Goal: Information Seeking & Learning: Learn about a topic

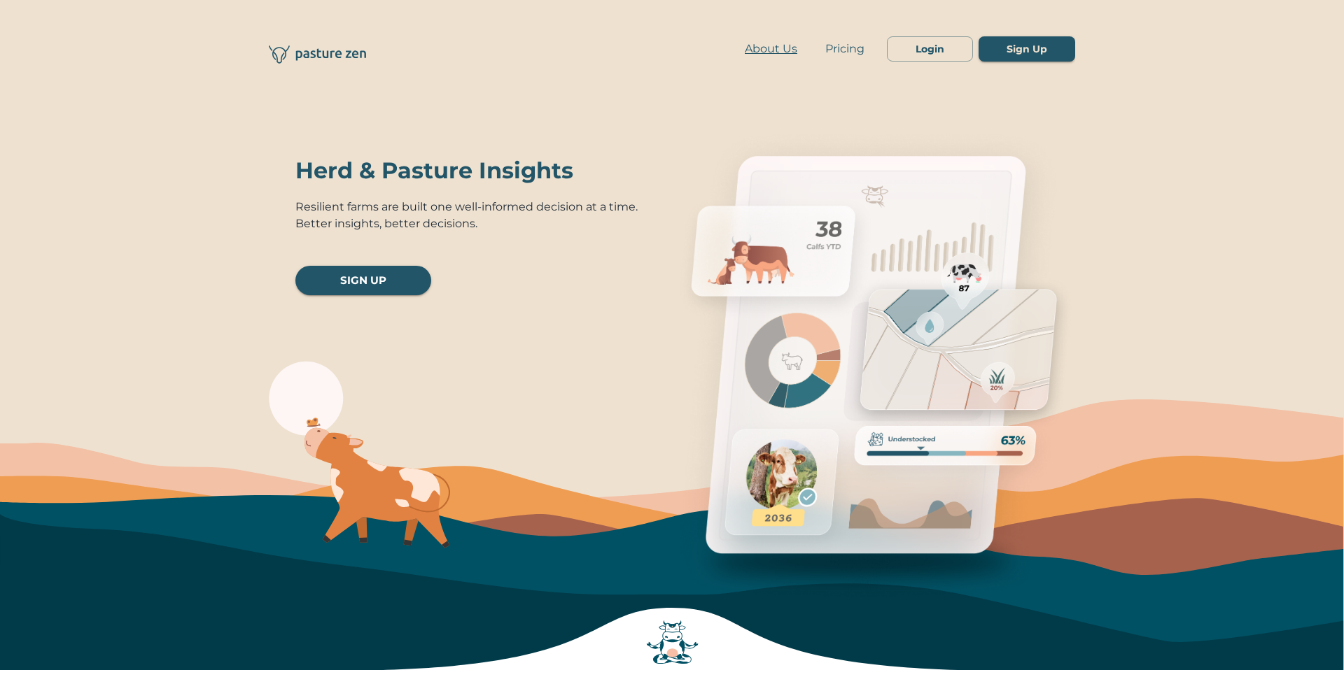
click at [758, 48] on link "About Us" at bounding box center [771, 49] width 64 height 17
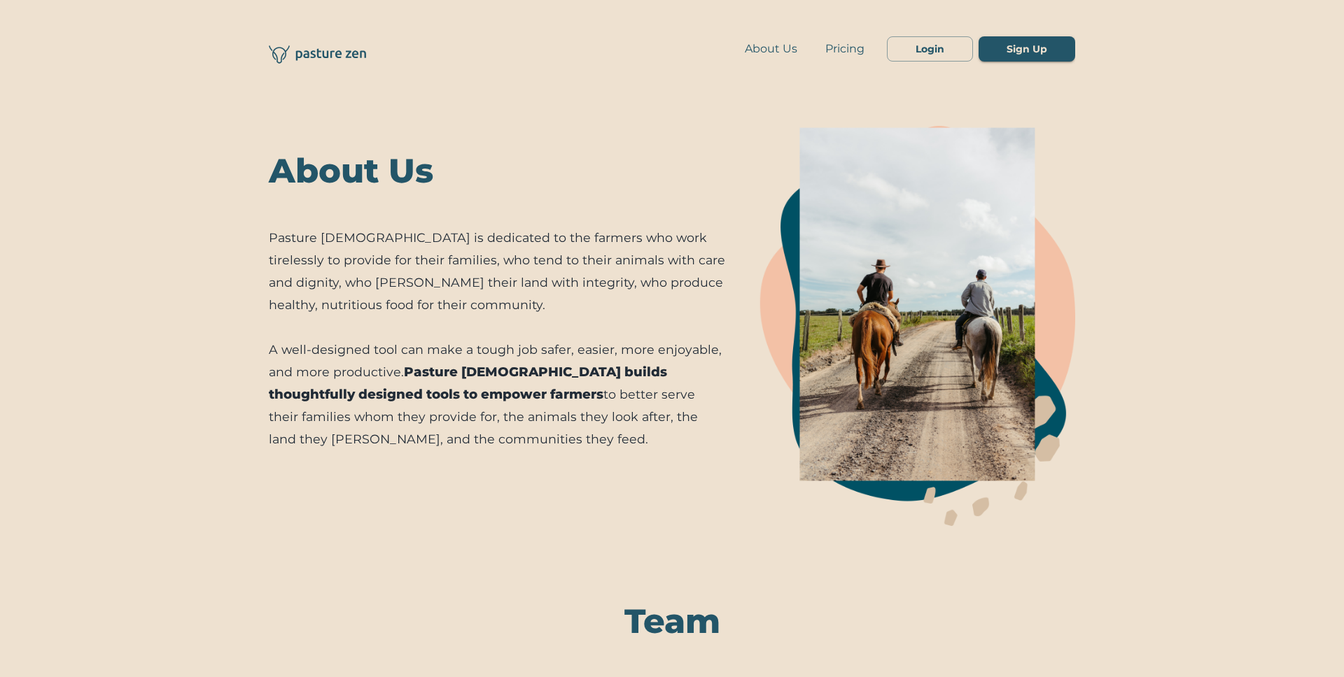
click at [329, 49] on icon at bounding box center [330, 54] width 71 height 13
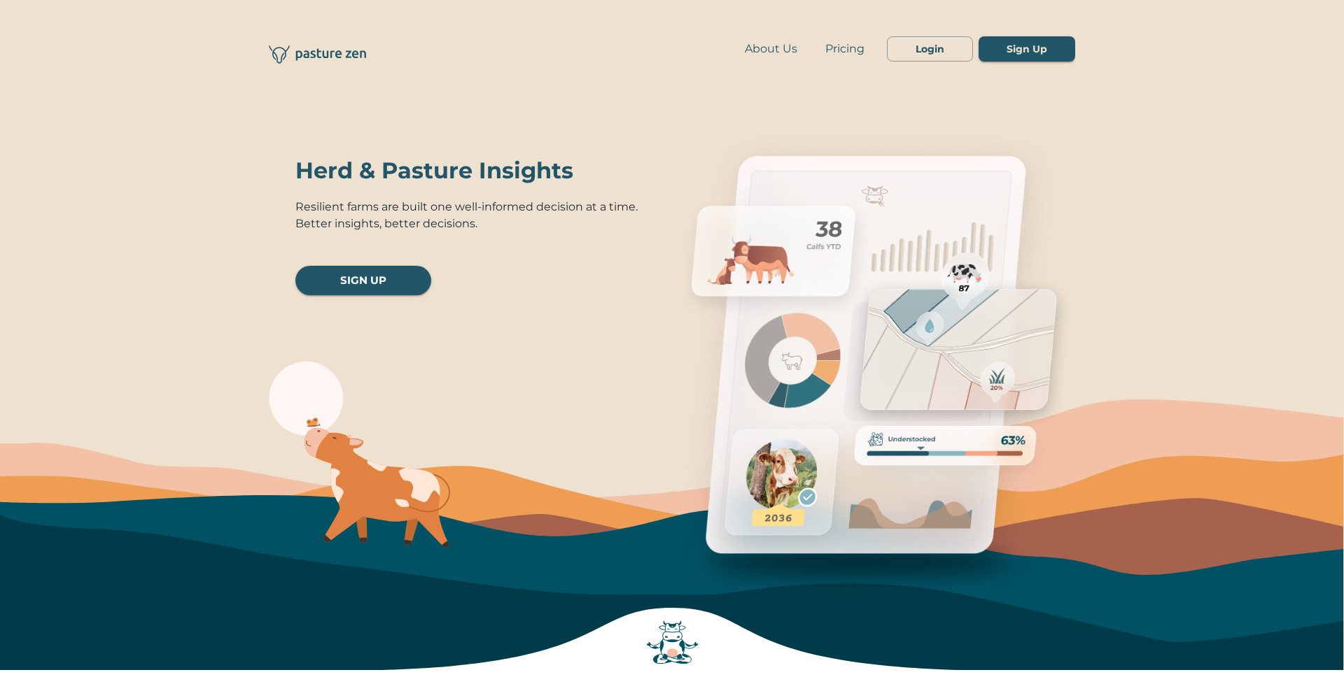
click at [677, 162] on img at bounding box center [873, 363] width 403 height 530
click at [491, 166] on h3 "Herd & Pasture Insights" at bounding box center [470, 171] width 350 height 34
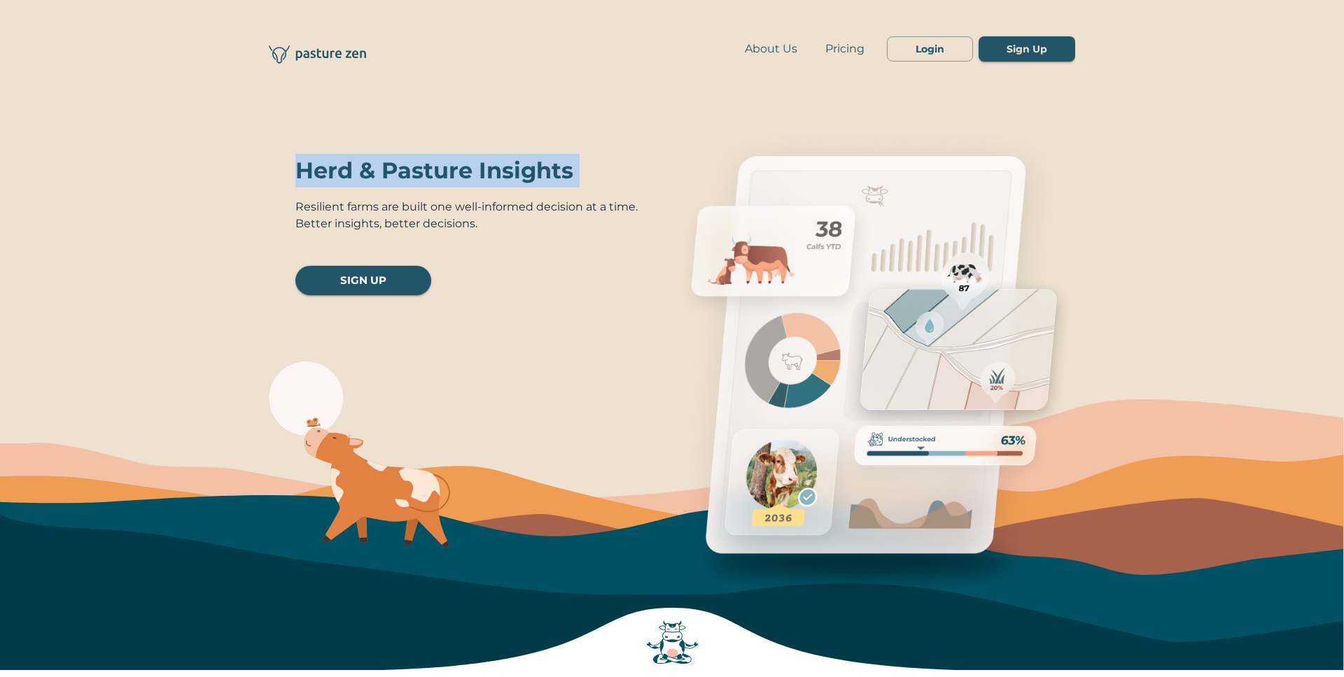
click at [491, 166] on h3 "Herd & Pasture Insights" at bounding box center [470, 171] width 350 height 34
click at [679, 179] on img at bounding box center [873, 363] width 403 height 530
click at [558, 172] on h3 "Herd & Pasture Insights" at bounding box center [470, 171] width 350 height 34
